Goal: Find specific page/section: Find specific page/section

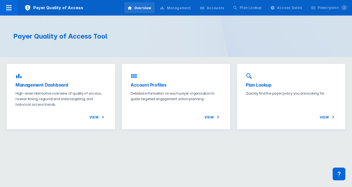
click at [191, 7] on div "Management" at bounding box center [179, 8] width 24 height 5
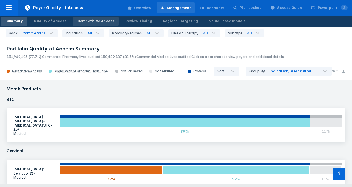
click at [101, 18] on link "Competitive Access" at bounding box center [96, 21] width 46 height 9
